Goal: Understand process/instructions: Learn how to perform a task or action

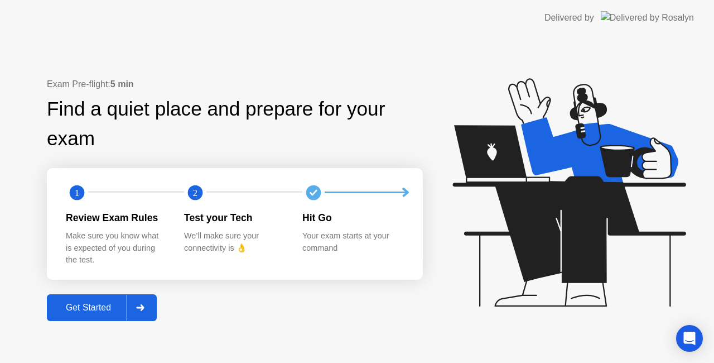
click at [119, 302] on div "Get Started" at bounding box center [88, 307] width 76 height 10
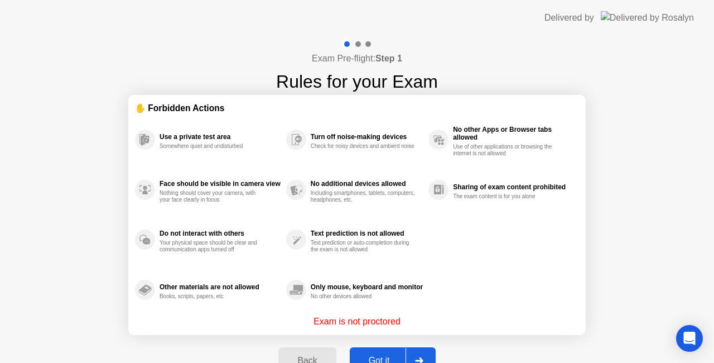
click at [384, 353] on button "Got it" at bounding box center [393, 360] width 86 height 27
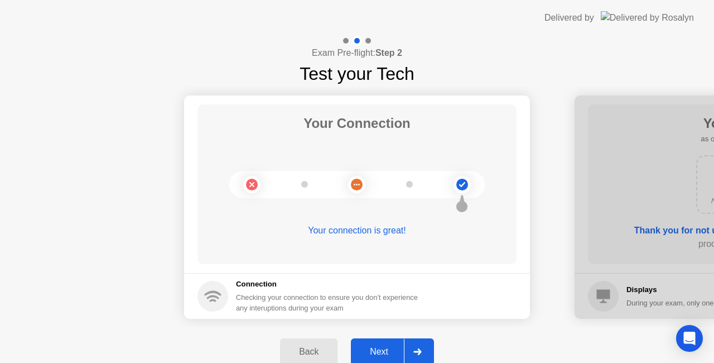
click at [382, 349] on div "Next" at bounding box center [379, 352] width 50 height 10
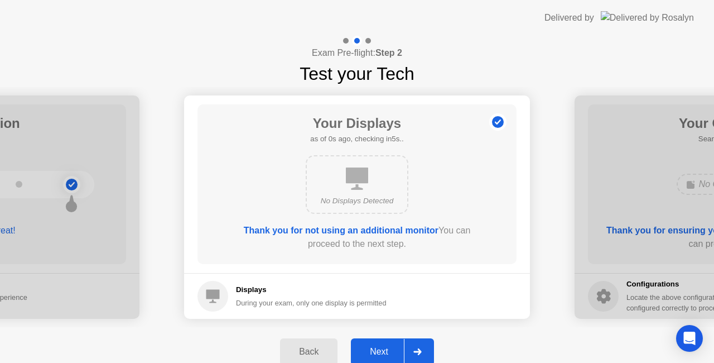
click at [382, 348] on div "Next" at bounding box center [379, 352] width 50 height 10
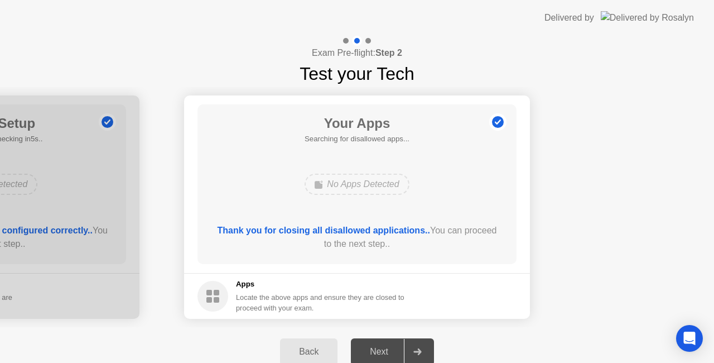
click at [382, 348] on div "Next" at bounding box center [379, 352] width 50 height 10
